Goal: Information Seeking & Learning: Learn about a topic

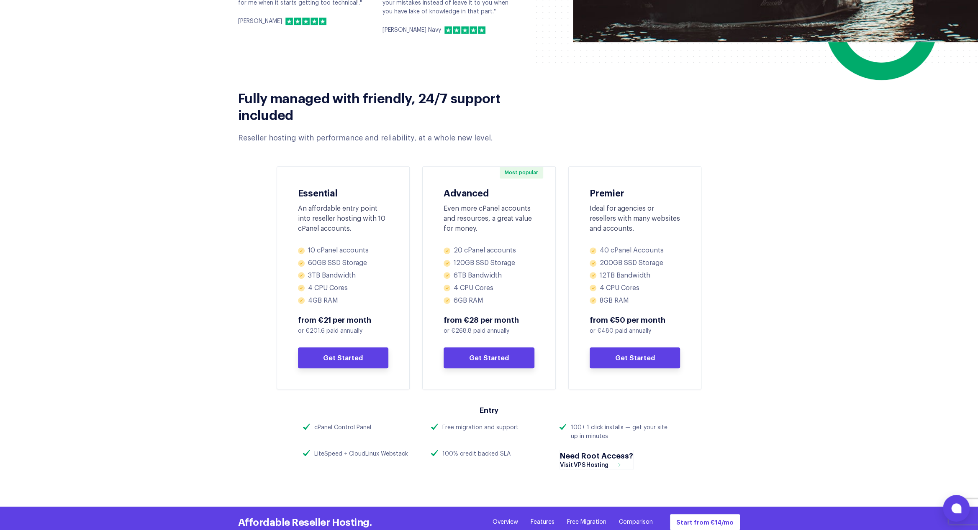
scroll to position [279, 0]
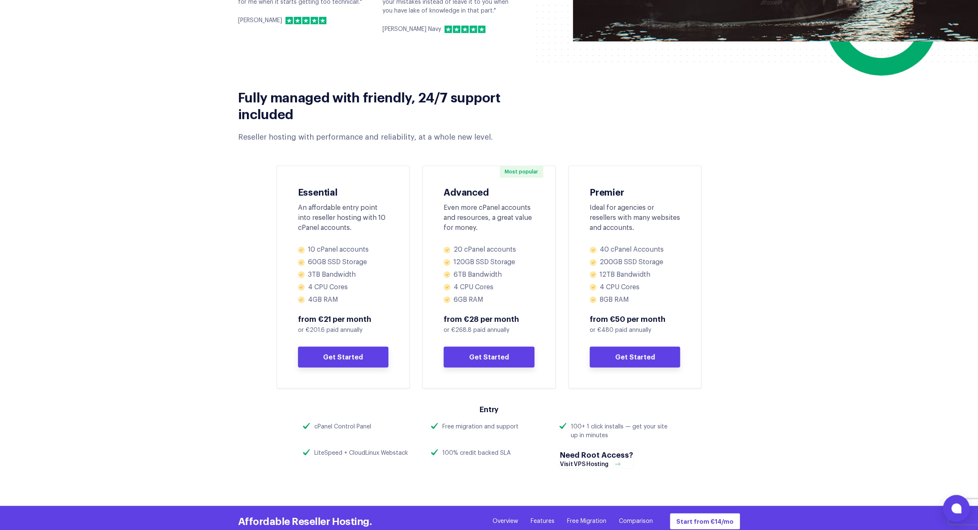
click at [200, 237] on section "Fully managed with friendly, 24/7 support included Reseller hosting with perfor…" at bounding box center [489, 238] width 978 height 316
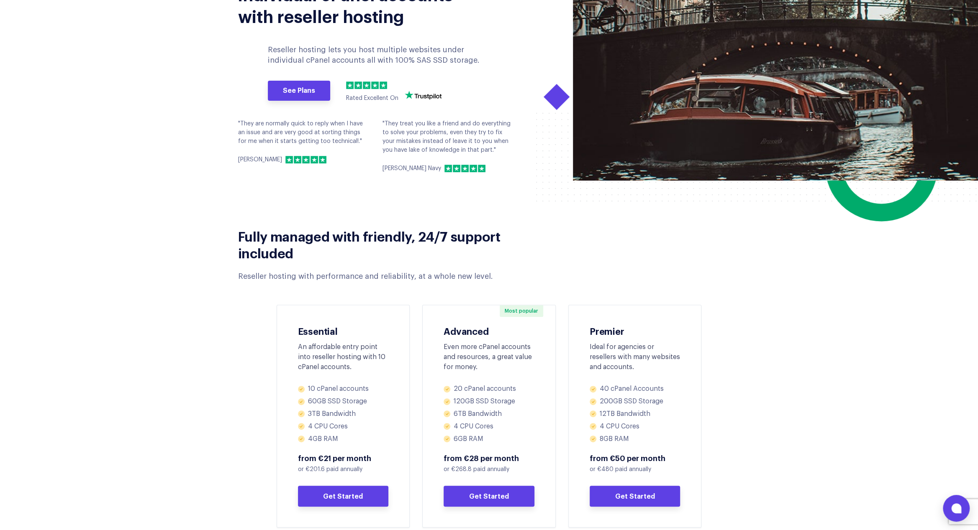
scroll to position [0, 0]
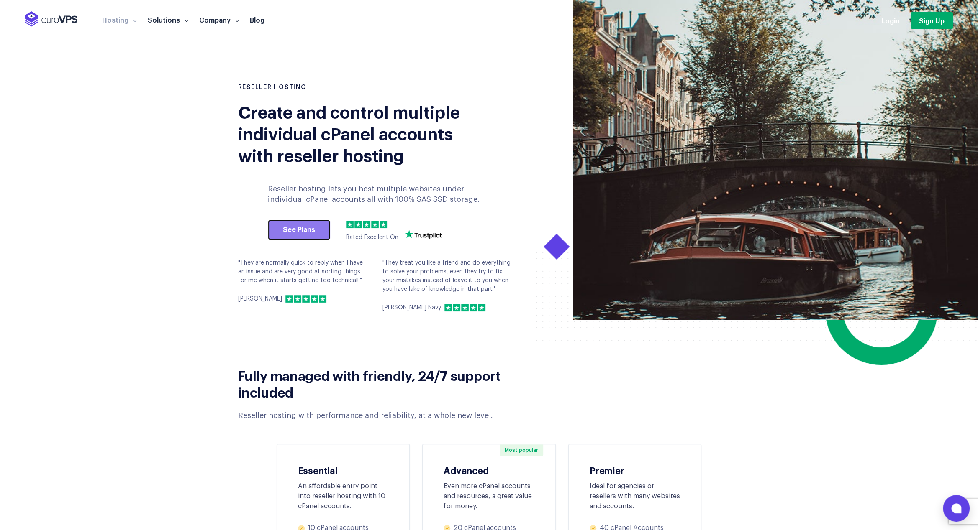
click at [300, 224] on link "See Plans" at bounding box center [299, 230] width 62 height 20
click at [298, 227] on link "See Plans" at bounding box center [299, 230] width 62 height 20
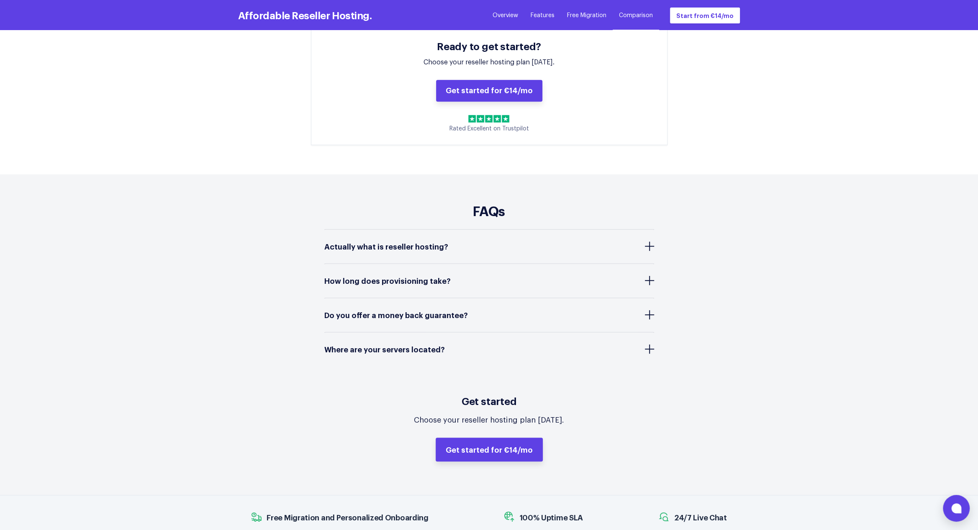
scroll to position [3342, 0]
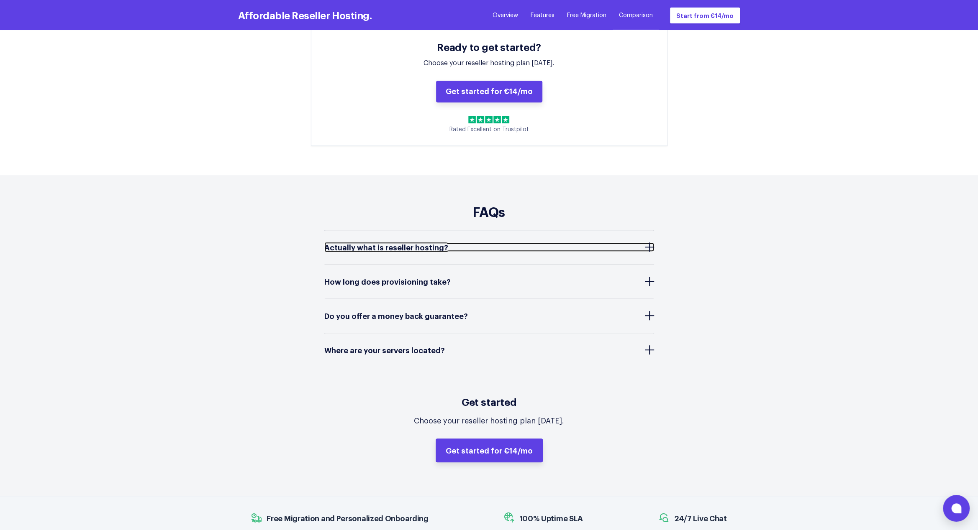
click at [406, 243] on span "Actually what is reseller hosting?" at bounding box center [388, 247] width 128 height 8
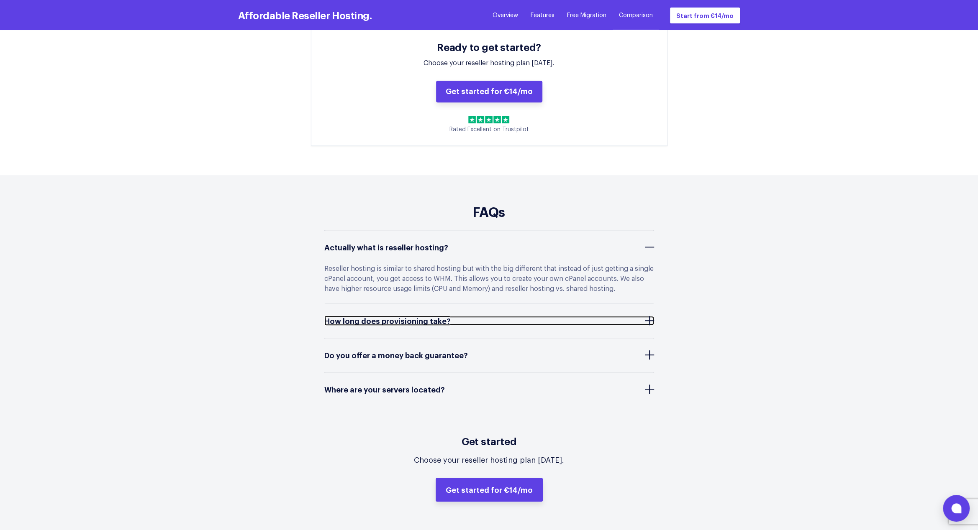
click at [442, 317] on span "How long does provisioning take?" at bounding box center [389, 321] width 131 height 8
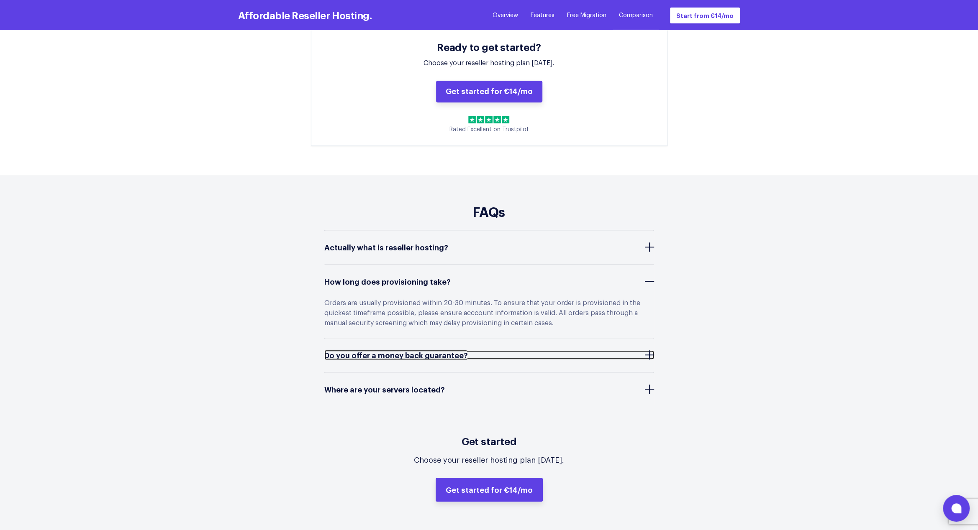
click at [412, 351] on span "Do you offer a money back guarantee?" at bounding box center [398, 355] width 148 height 8
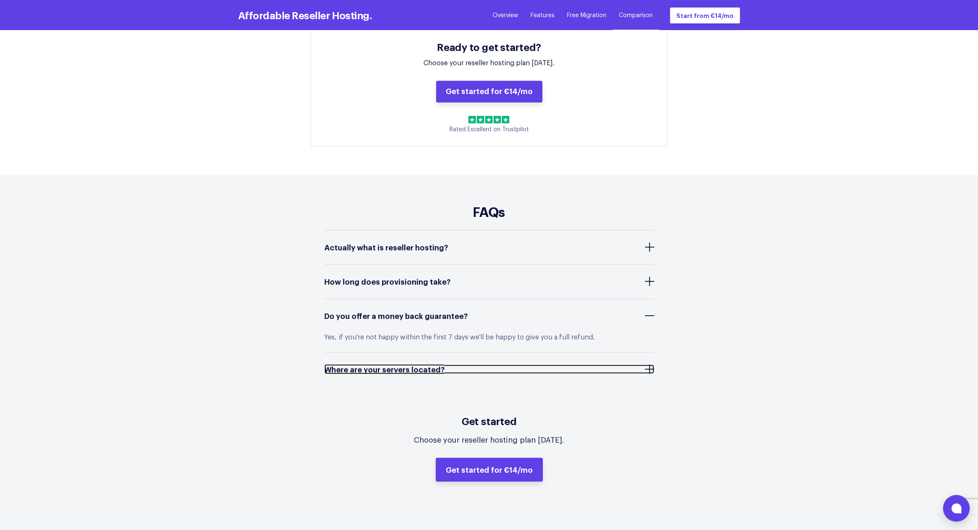
click at [345, 365] on span "Where are your servers located?" at bounding box center [386, 369] width 125 height 8
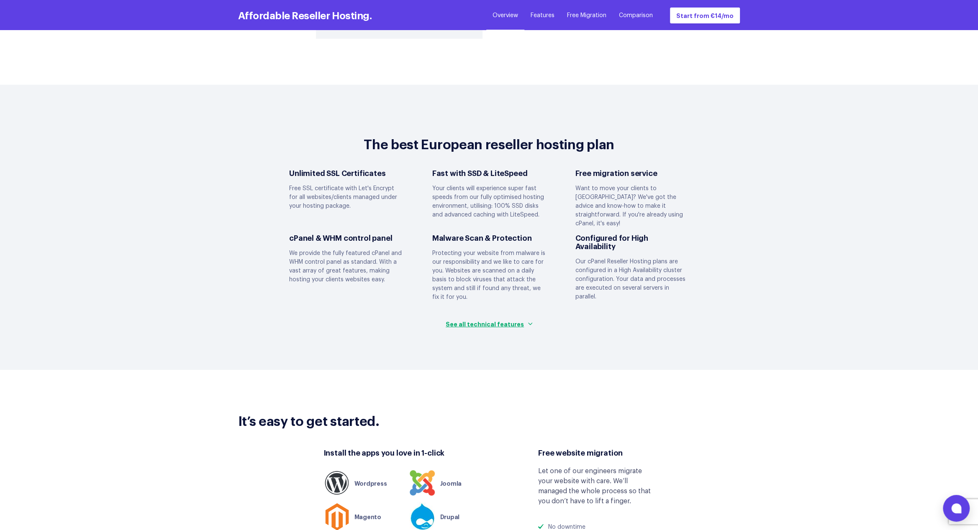
scroll to position [1907, 0]
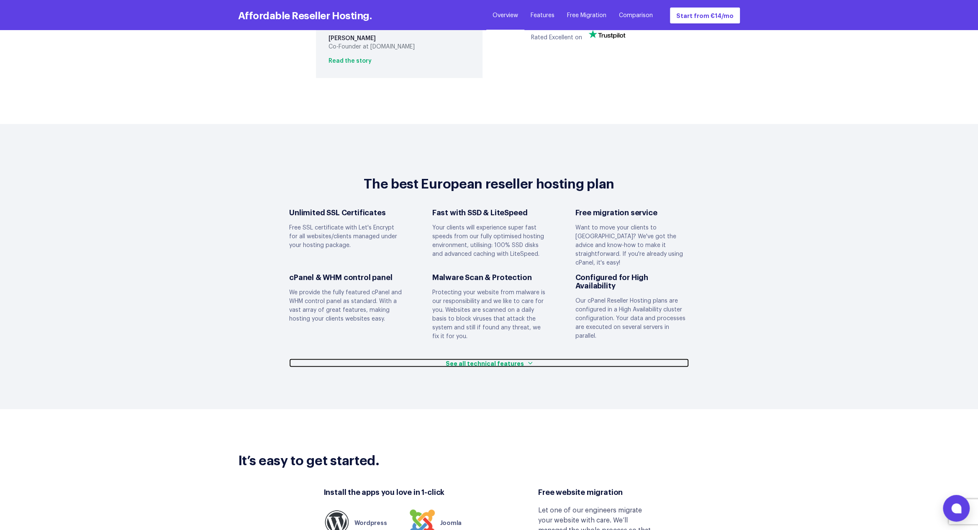
click at [492, 359] on span "See all technical features" at bounding box center [484, 363] width 78 height 9
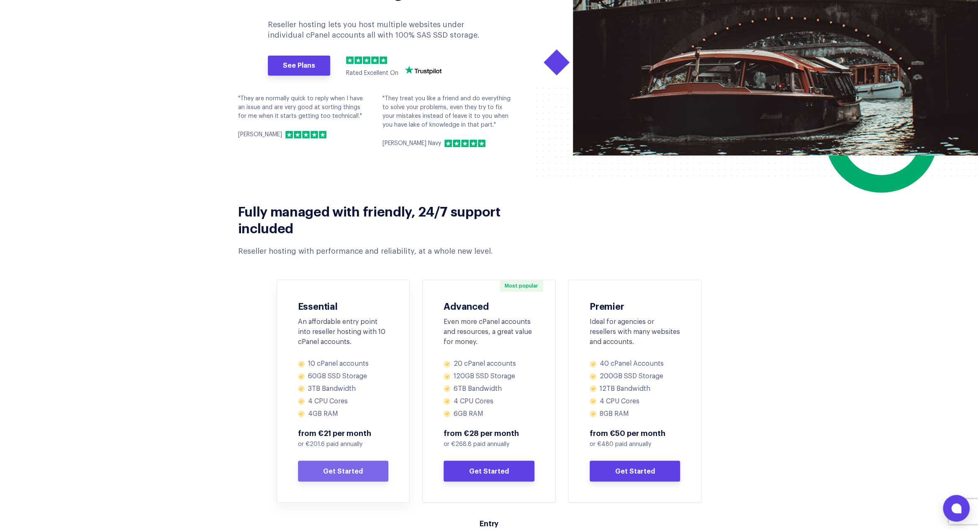
scroll to position [234, 0]
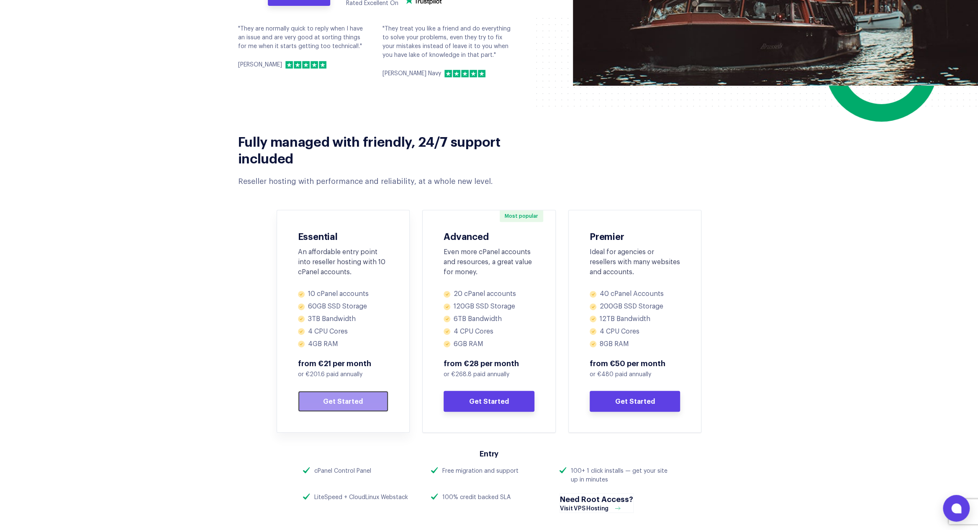
click at [325, 405] on link "Get Started" at bounding box center [343, 401] width 91 height 21
